Goal: Transaction & Acquisition: Purchase product/service

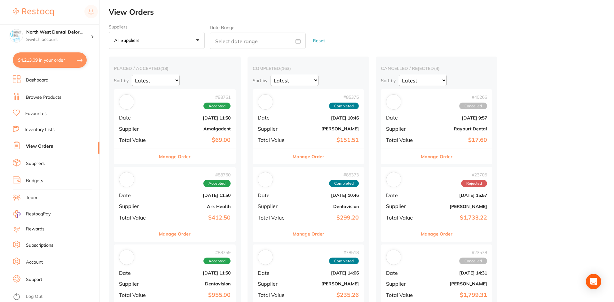
type input "4"
click at [39, 62] on button "$4,213.09 in your order" at bounding box center [50, 59] width 74 height 15
checkbox input "true"
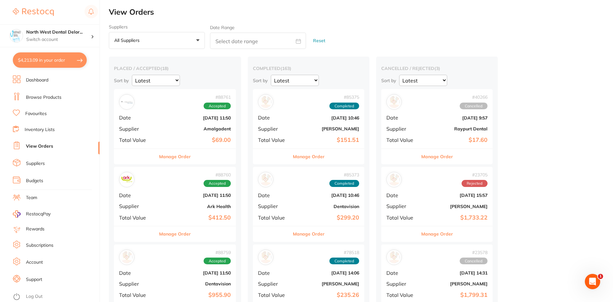
checkbox input "true"
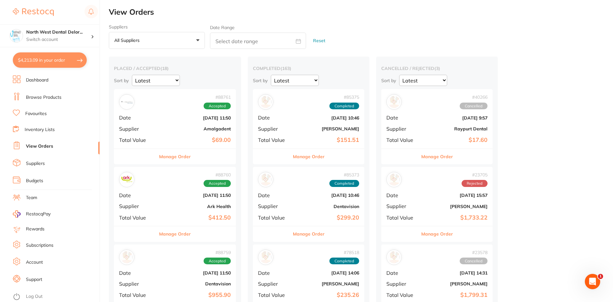
checkbox input "true"
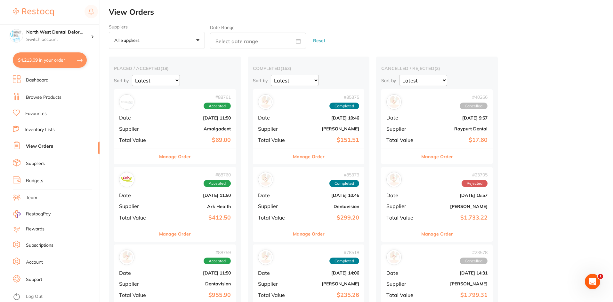
checkbox input "true"
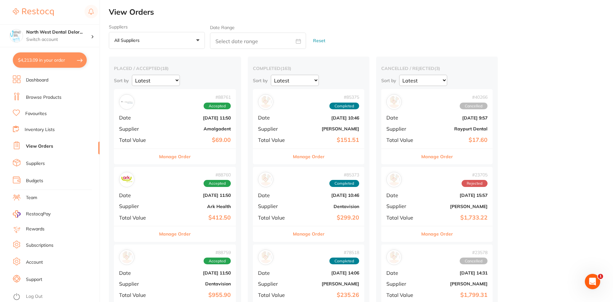
checkbox input "true"
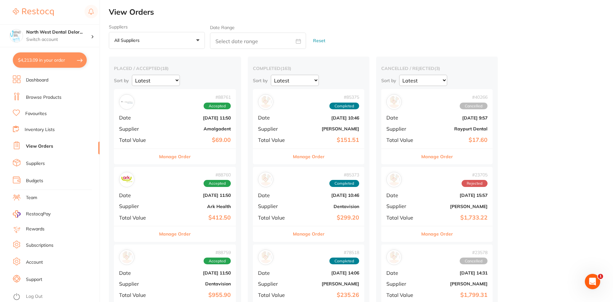
checkbox input "true"
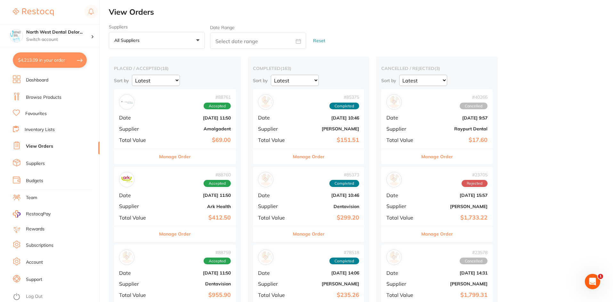
checkbox input "true"
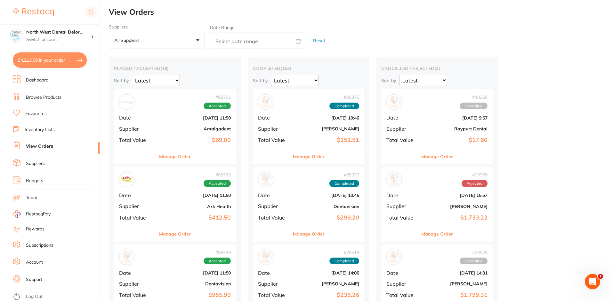
checkbox input "true"
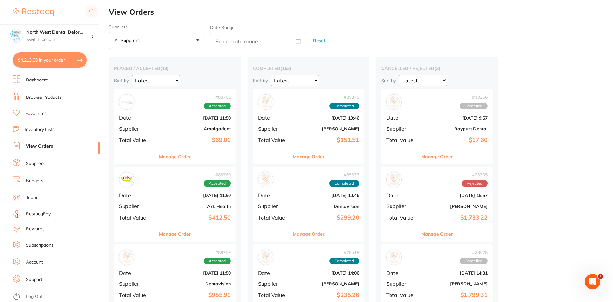
checkbox input "true"
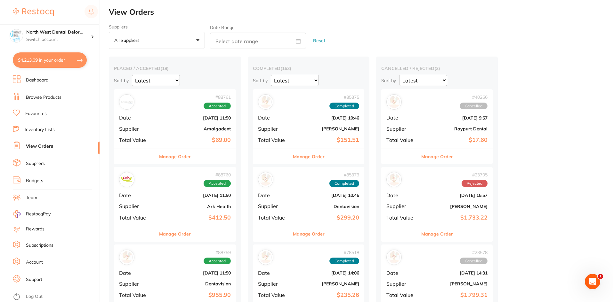
checkbox input "true"
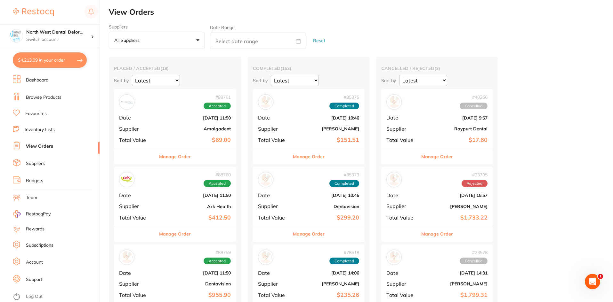
checkbox input "true"
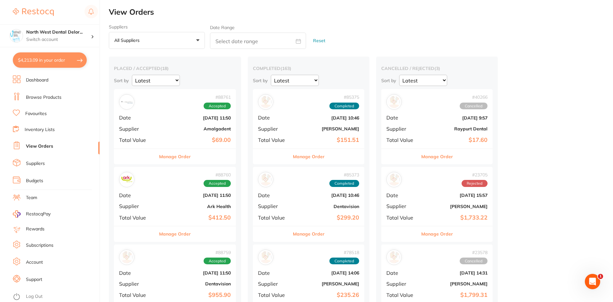
checkbox input "true"
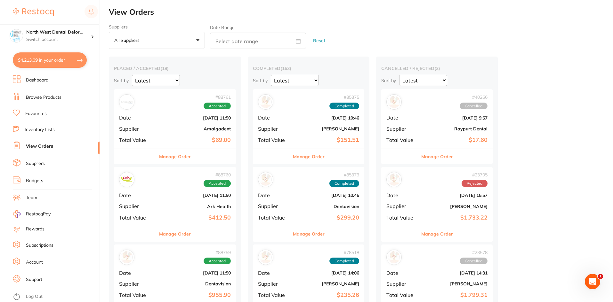
checkbox input "true"
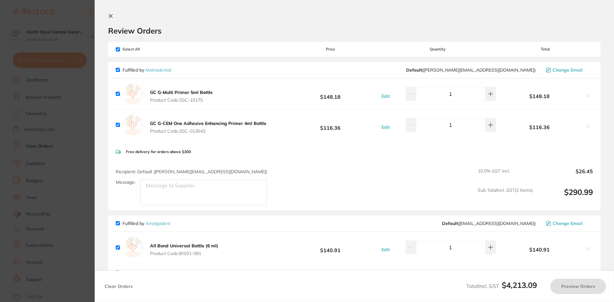
click at [39, 62] on section "Update RRP Set your pre negotiated price for this item. Item Agreed RRP (excl. …" at bounding box center [307, 151] width 614 height 302
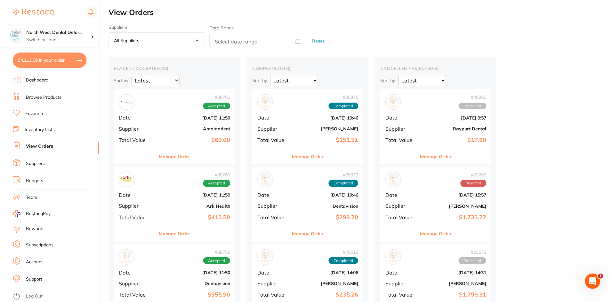
scroll to position [5068, 0]
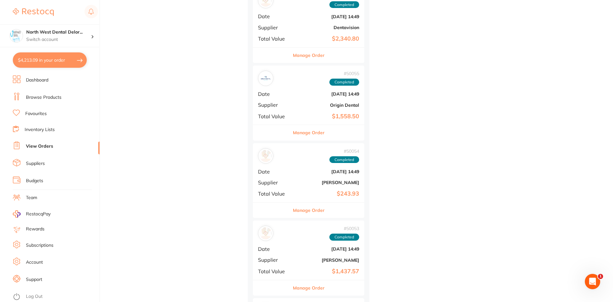
click at [42, 61] on button "$4,213.09 in your order" at bounding box center [50, 59] width 74 height 15
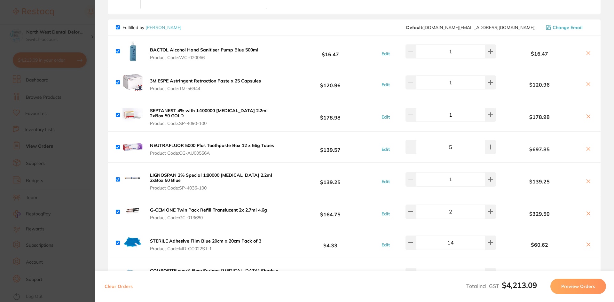
scroll to position [316, 0]
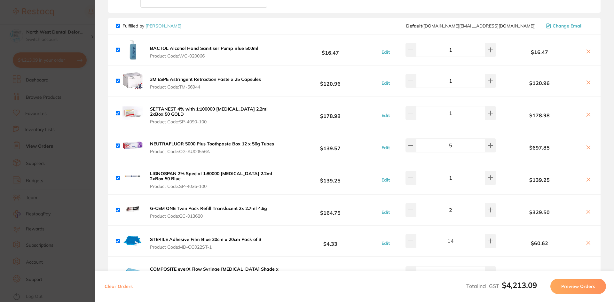
click at [67, 10] on section "Update RRP Set your pre negotiated price for this item. Item Agreed RRP (excl. …" at bounding box center [307, 151] width 614 height 302
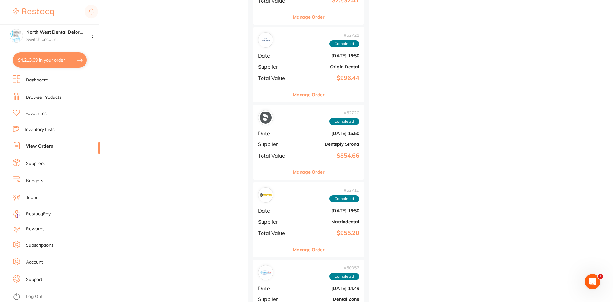
scroll to position [4718, 0]
click at [30, 57] on button "$4,213.09 in your order" at bounding box center [50, 59] width 74 height 15
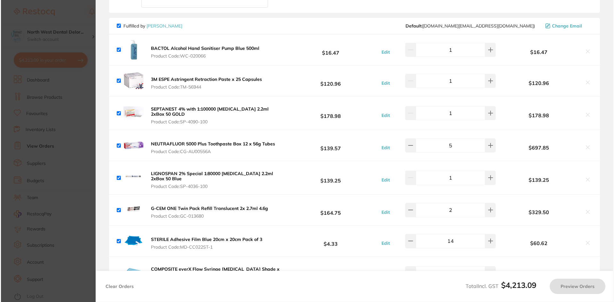
scroll to position [0, 0]
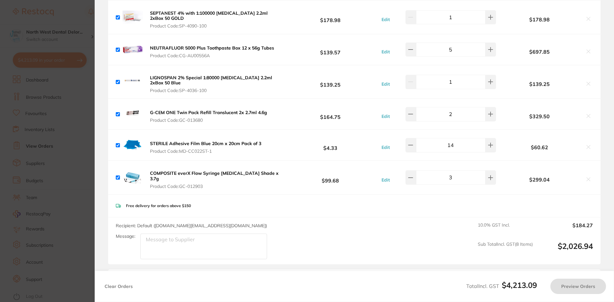
checkbox input "true"
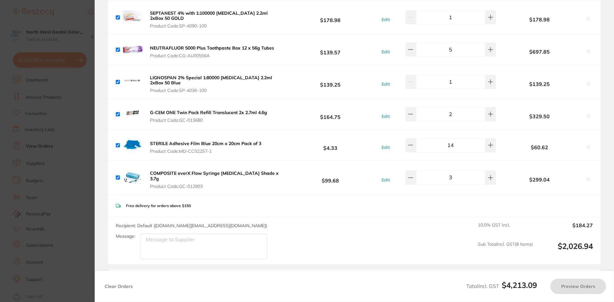
checkbox input "true"
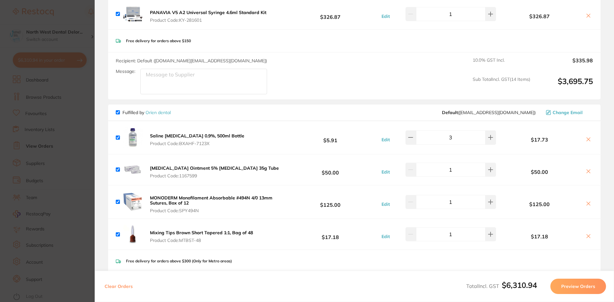
scroll to position [794, 0]
click at [68, 12] on section "Update RRP Set your pre negotiated price for this item. Item Agreed RRP (excl. …" at bounding box center [307, 151] width 614 height 302
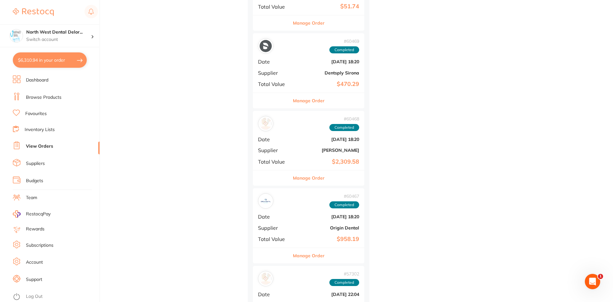
scroll to position [3470, 0]
click at [38, 146] on link "View Orders" at bounding box center [39, 146] width 27 height 6
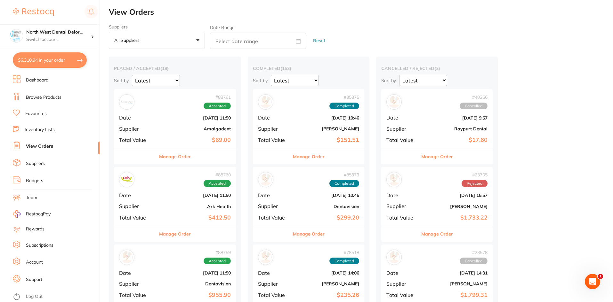
click at [37, 93] on li "Browse Products" at bounding box center [56, 98] width 87 height 10
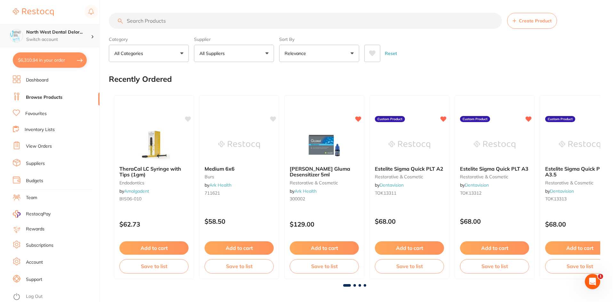
click at [60, 34] on h4 "North West Dental Delor..." at bounding box center [58, 32] width 65 height 6
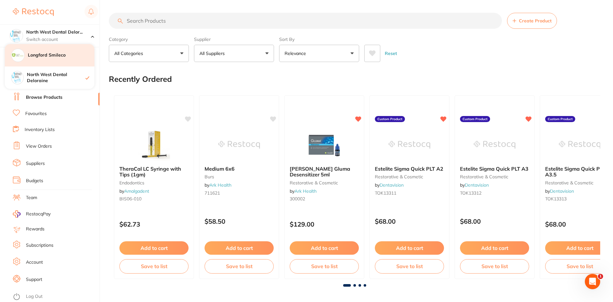
click at [59, 58] on h4 "Longford Smileco" at bounding box center [61, 55] width 67 height 6
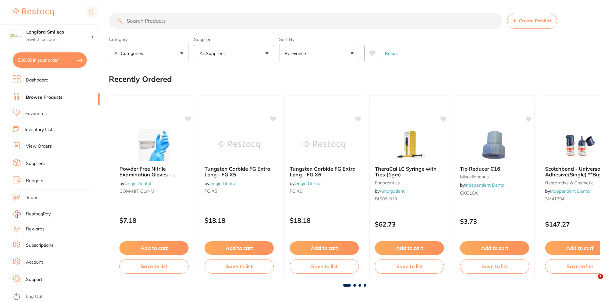
click at [59, 58] on button "$60.68 in your order" at bounding box center [50, 59] width 74 height 15
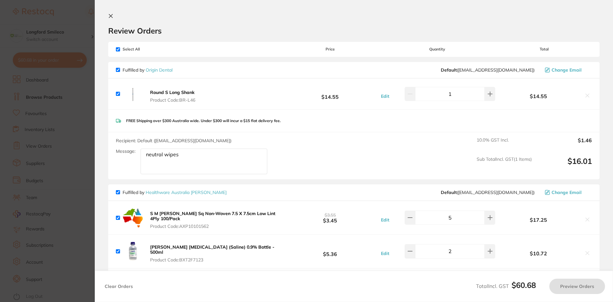
checkbox input "true"
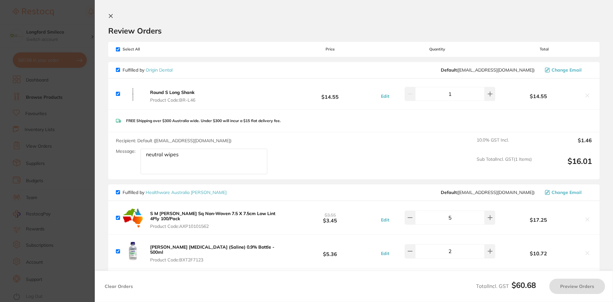
checkbox input "true"
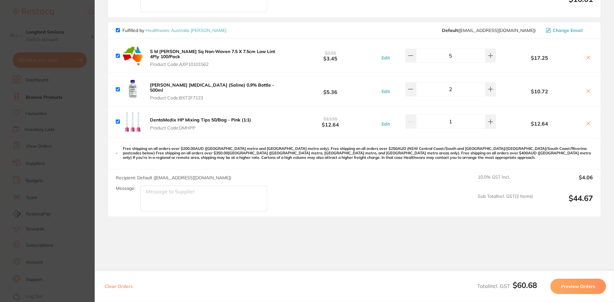
scroll to position [178, 0]
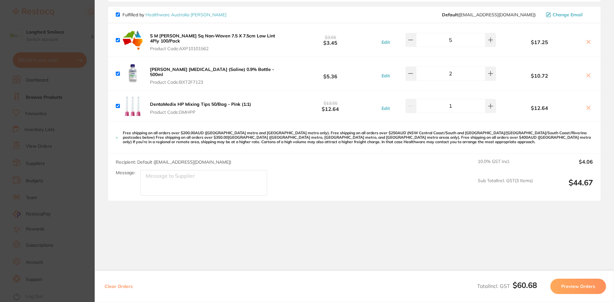
click at [76, 20] on section "Update RRP Set your pre negotiated price for this item. Item Agreed RRP (excl. …" at bounding box center [307, 151] width 614 height 302
